Goal: Task Accomplishment & Management: Manage account settings

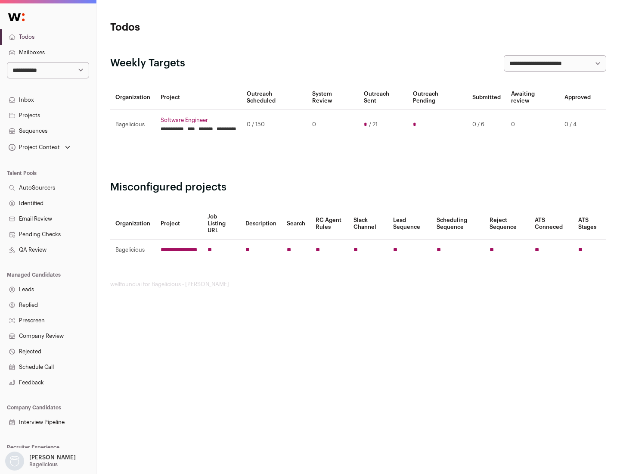
click at [48, 115] on link "Projects" at bounding box center [48, 116] width 96 height 16
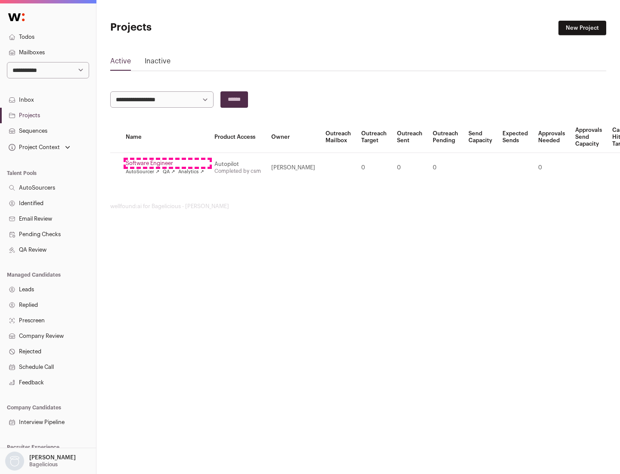
click at [168, 163] on link "Software Engineer" at bounding box center [165, 163] width 78 height 7
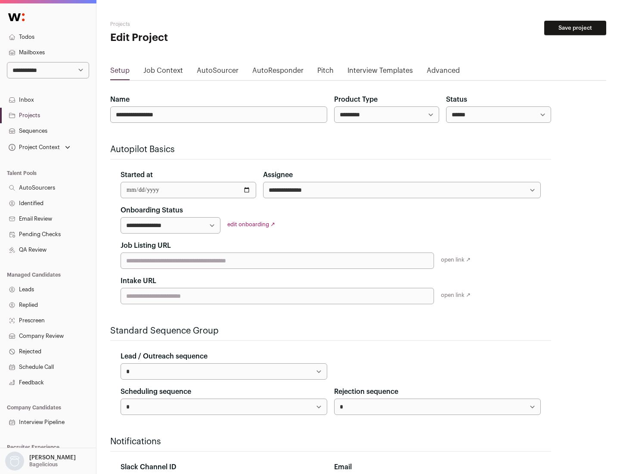
click at [575, 28] on button "Save project" at bounding box center [575, 28] width 62 height 15
